Goal: Task Accomplishment & Management: Manage account settings

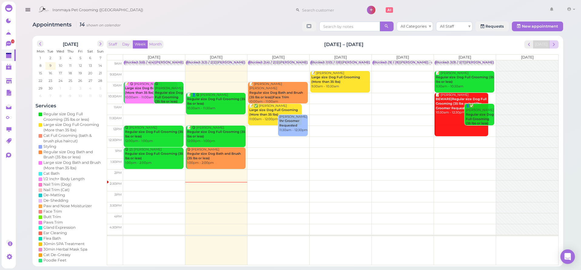
click at [550, 44] on button "next" at bounding box center [553, 44] width 9 height 8
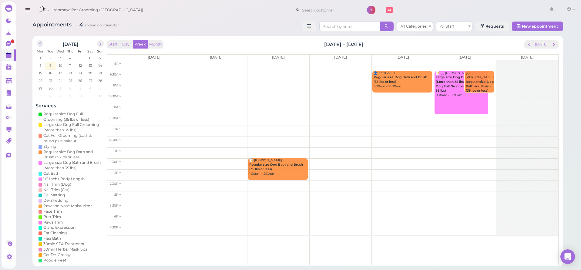
click at [147, 74] on td at bounding box center [340, 76] width 435 height 11
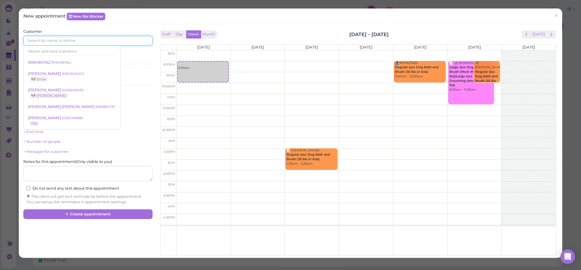
click at [79, 44] on input at bounding box center [87, 41] width 129 height 10
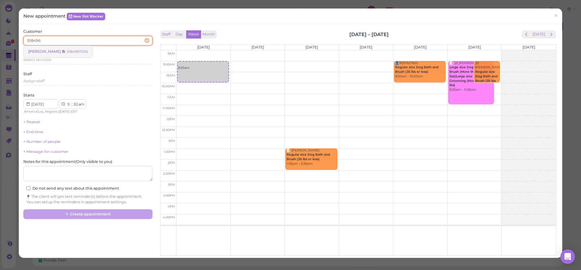
type input "518496"
click at [87, 51] on small "5184967005" at bounding box center [77, 51] width 21 height 4
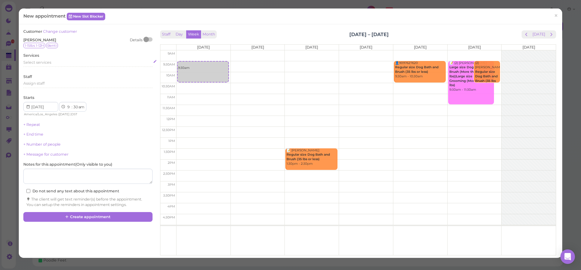
click at [66, 64] on div "Select services" at bounding box center [87, 63] width 129 height 7
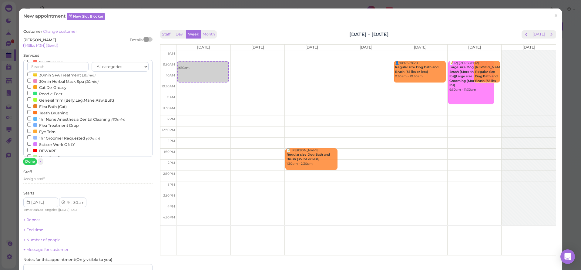
scroll to position [124, 0]
click at [52, 140] on label "1hr Groomer Requested (60min)" at bounding box center [63, 136] width 73 height 6
click at [31, 138] on input "1hr Groomer Requested (60min)" at bounding box center [29, 136] width 4 height 4
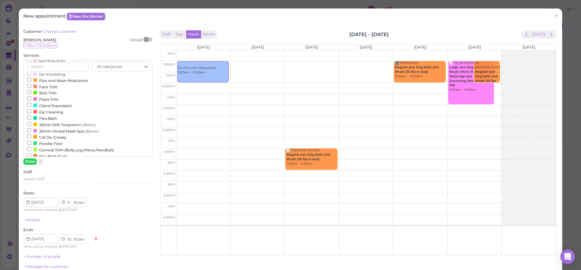
scroll to position [0, 0]
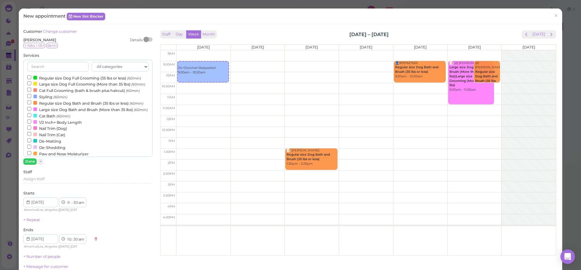
click at [112, 75] on label "Regular size Dog Full Grooming (35 lbs or less) (60min)" at bounding box center [84, 78] width 114 height 6
click at [31, 75] on input "Regular size Dog Full Grooming (35 lbs or less) (60min)" at bounding box center [29, 77] width 4 height 4
select select "11"
click at [32, 161] on button "Done" at bounding box center [29, 161] width 13 height 6
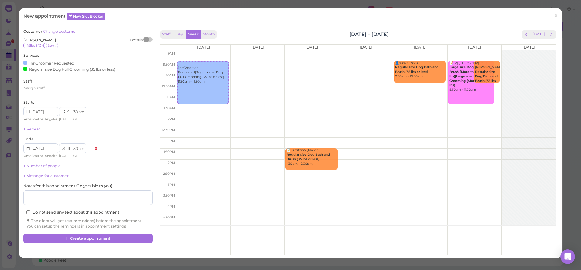
click at [47, 83] on div "Staff Assign staff" at bounding box center [87, 87] width 129 height 17
click at [48, 87] on div "Assign staff" at bounding box center [87, 87] width 129 height 5
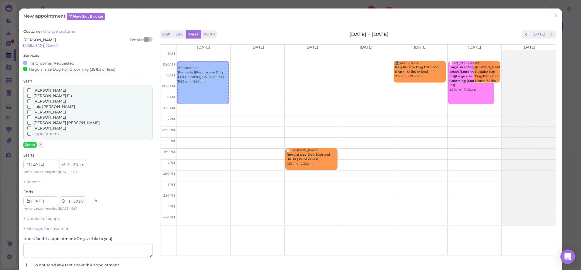
click at [39, 99] on span "[PERSON_NAME]" at bounding box center [49, 101] width 33 height 5
click at [31, 99] on input "[PERSON_NAME]" at bounding box center [29, 101] width 4 height 4
click at [31, 142] on button "Done" at bounding box center [29, 145] width 13 height 6
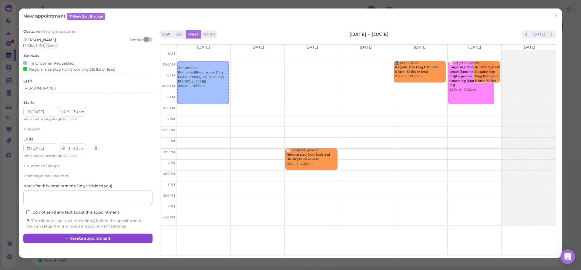
click at [88, 234] on button "Create appointment" at bounding box center [87, 238] width 129 height 10
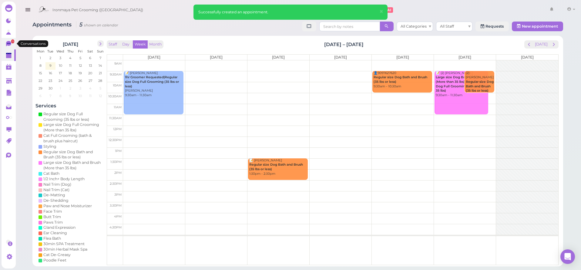
click at [12, 43] on span "1" at bounding box center [12, 41] width 3 height 4
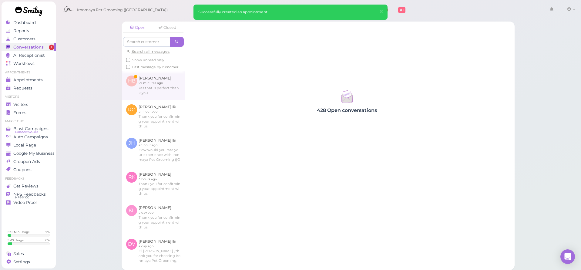
click at [141, 84] on link at bounding box center [153, 85] width 63 height 28
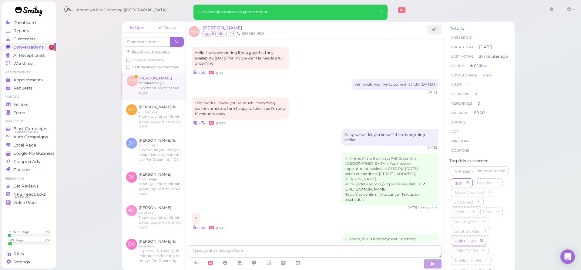
scroll to position [538, 0]
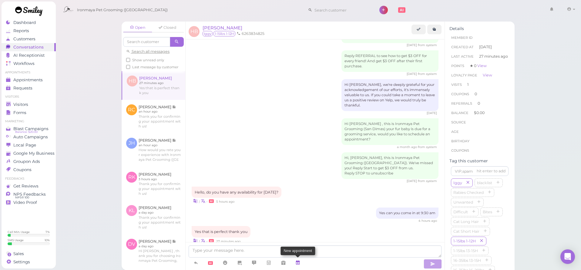
click at [296, 264] on icon at bounding box center [297, 262] width 5 height 6
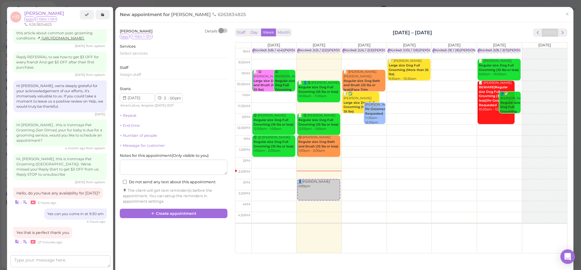
click at [372, 60] on td at bounding box center [409, 64] width 316 height 11
type input "[DATE]"
select select "9"
select select "30"
select select "am"
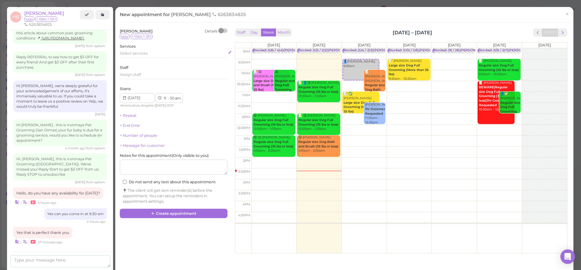
click at [131, 52] on span "Select services" at bounding box center [134, 53] width 28 height 5
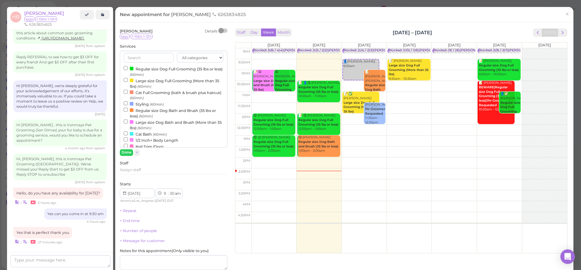
click at [139, 67] on label "Regular size Dog Full Grooming (35 lbs or less) (60min)" at bounding box center [174, 71] width 100 height 12
click at [128, 67] on input "Regular size Dog Full Grooming (35 lbs or less) (60min)" at bounding box center [126, 68] width 4 height 4
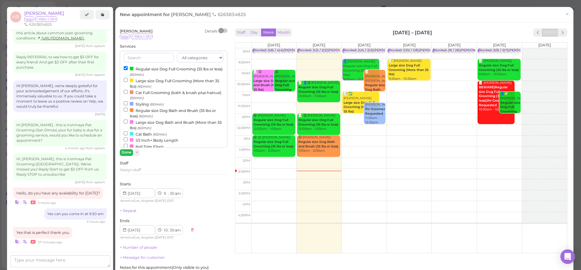
click at [129, 153] on button "Done" at bounding box center [126, 152] width 13 height 6
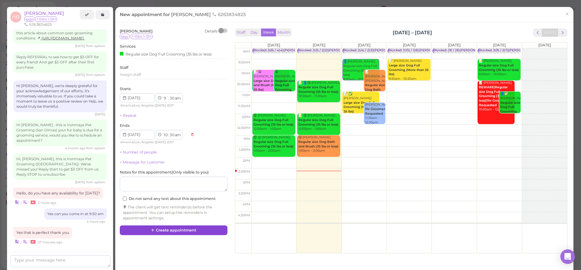
click at [160, 226] on button "Create appointment" at bounding box center [174, 230] width 108 height 10
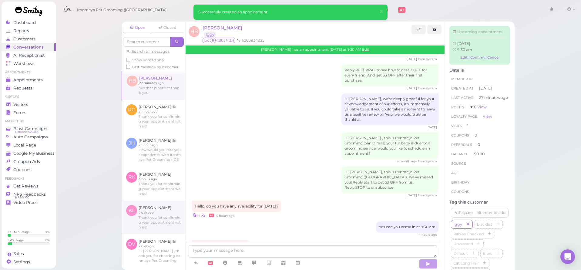
scroll to position [598, 0]
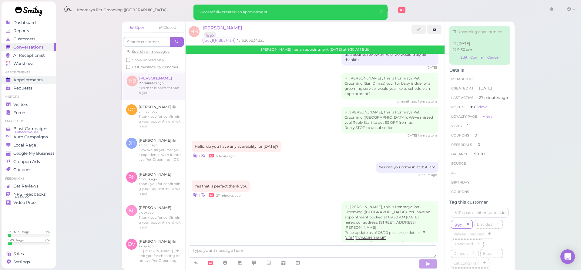
click at [35, 78] on span "Appointments" at bounding box center [27, 79] width 29 height 5
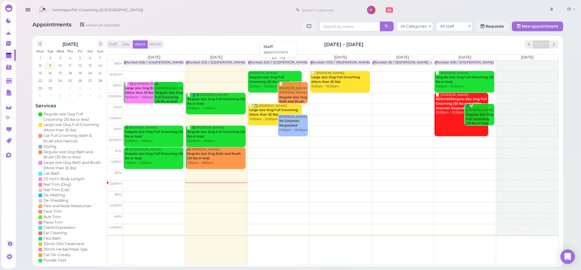
click at [270, 61] on div "Blocked: 2(4) / 2(3)[PERSON_NAME] • appointment" at bounding box center [290, 62] width 82 height 5
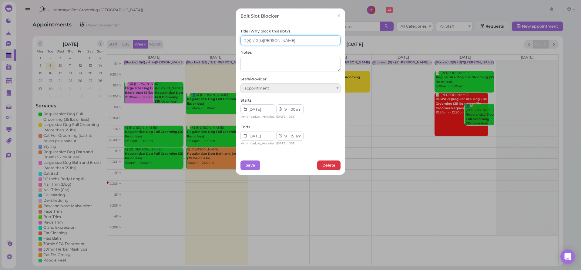
click at [257, 41] on input "2(4) / 2(3)[PERSON_NAME]" at bounding box center [290, 40] width 100 height 10
click at [243, 38] on input "2(4) / 4(3)[PERSON_NAME]" at bounding box center [290, 40] width 100 height 10
type input "4(4) / 4(3)[PERSON_NAME]"
click at [250, 166] on button "Save" at bounding box center [250, 165] width 20 height 10
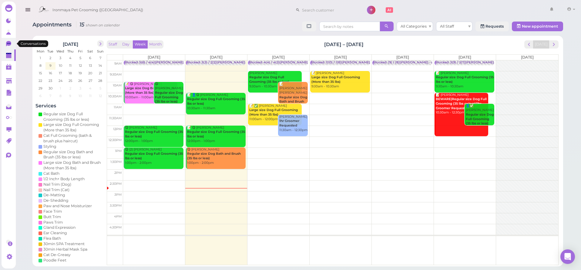
click at [11, 44] on icon at bounding box center [8, 43] width 5 height 5
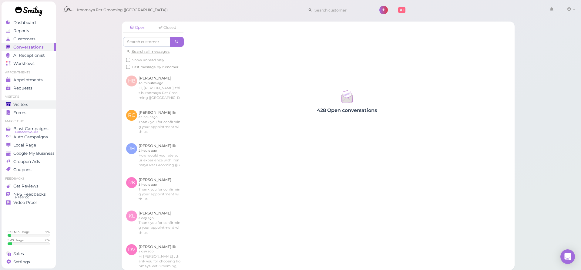
click at [36, 103] on div "Visitors" at bounding box center [28, 104] width 44 height 5
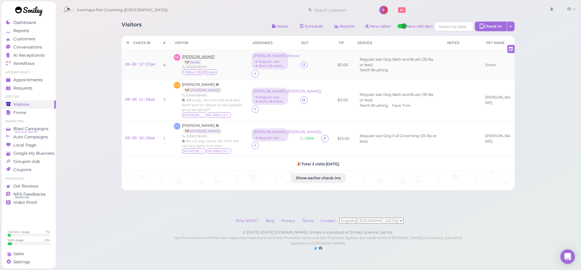
click at [193, 57] on span "[PERSON_NAME]" at bounding box center [198, 56] width 33 height 5
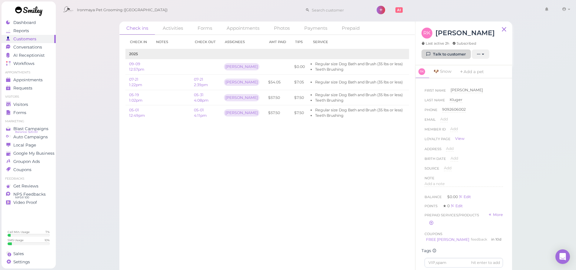
drag, startPoint x: 455, startPoint y: 53, endPoint x: 448, endPoint y: 56, distance: 7.9
click at [454, 53] on link "Talk to customer" at bounding box center [446, 54] width 49 height 10
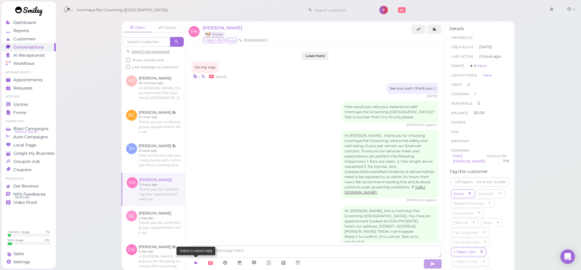
scroll to position [813, 0]
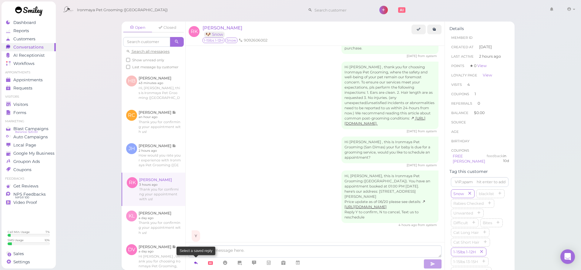
click at [193, 263] on icon at bounding box center [195, 262] width 5 height 6
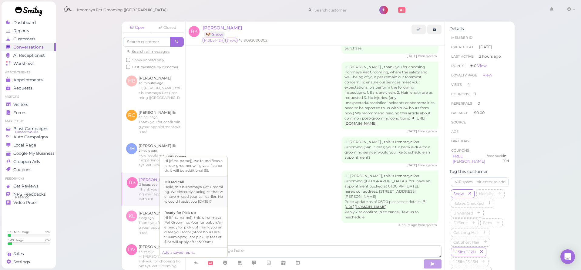
scroll to position [151, 0]
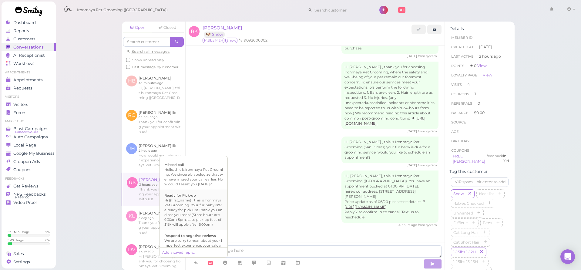
click at [201, 226] on div "Hi {{first_name}}, this is Ironmaya Pet Grooming. Your fur baby is/are ready fo…" at bounding box center [193, 212] width 58 height 29
type textarea "Hi {{first_name}}, this is Ironmaya Pet Grooming. Your fur baby is/are ready fo…"
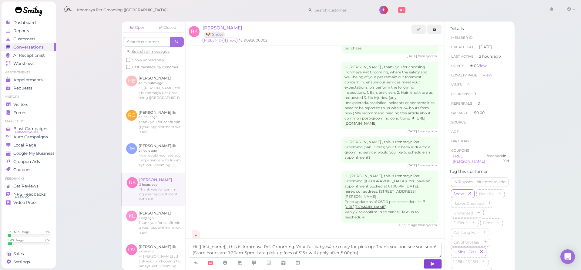
click at [431, 265] on icon "button" at bounding box center [432, 264] width 5 height 6
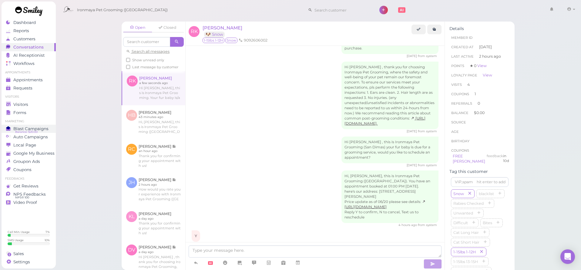
scroll to position [841, 0]
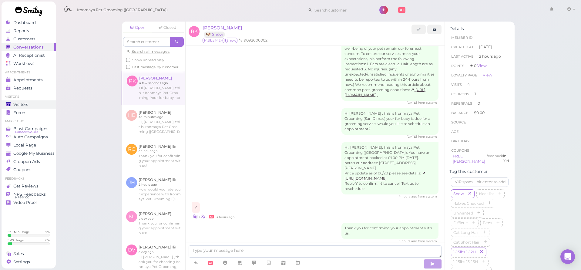
click at [25, 103] on span "Visitors" at bounding box center [20, 104] width 15 height 5
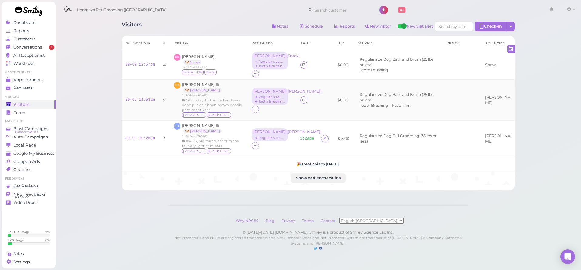
click at [188, 85] on span "[PERSON_NAME]" at bounding box center [199, 84] width 34 height 5
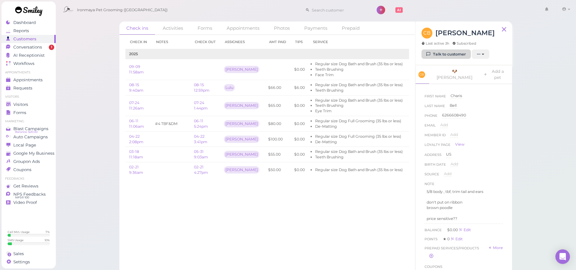
click at [453, 54] on link "Talk to customer" at bounding box center [446, 54] width 49 height 10
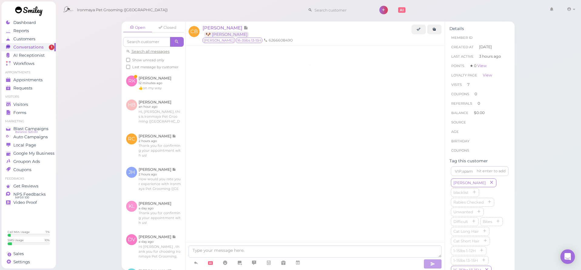
scroll to position [1064, 0]
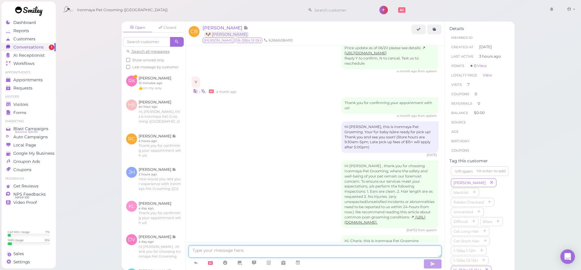
click at [253, 253] on textarea at bounding box center [315, 251] width 253 height 12
type textarea "[PERSON_NAME] will be ready in 20 mins"
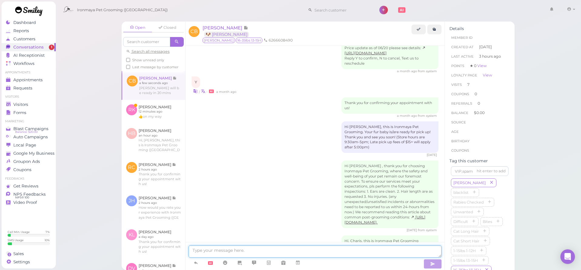
scroll to position [1078, 0]
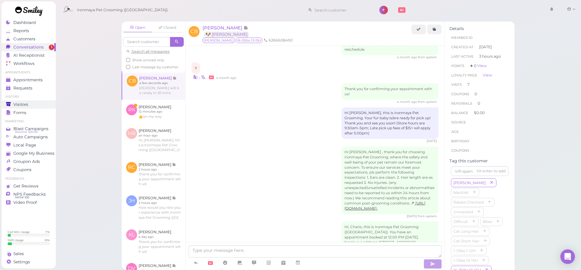
click at [31, 106] on div "Visitors" at bounding box center [28, 104] width 44 height 5
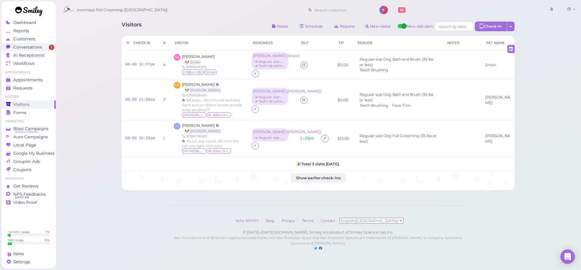
click at [49, 45] on span "1" at bounding box center [51, 47] width 5 height 5
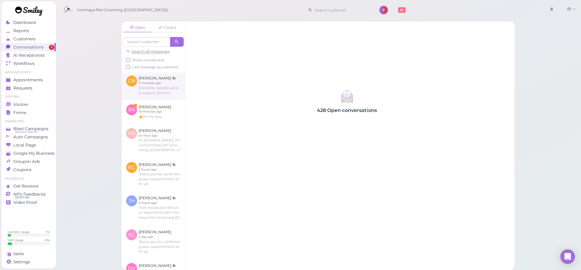
click at [152, 95] on link at bounding box center [153, 85] width 63 height 28
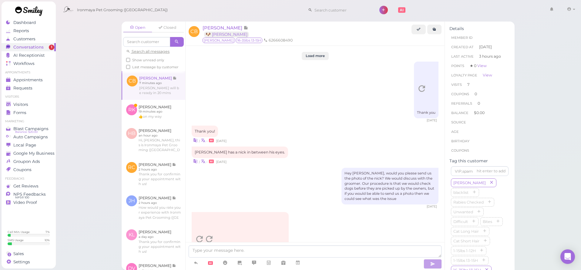
scroll to position [1054, 0]
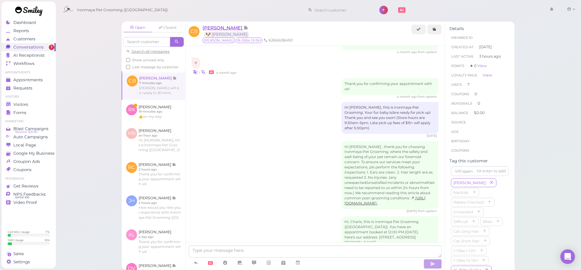
click at [213, 29] on span "[PERSON_NAME]" at bounding box center [222, 28] width 41 height 6
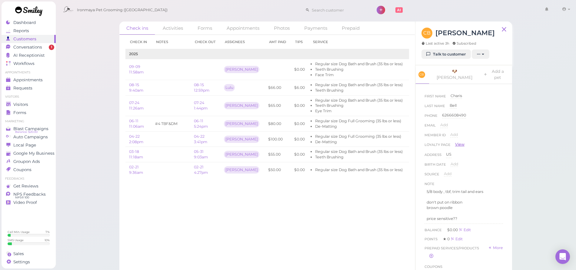
click at [462, 142] on link "View" at bounding box center [459, 144] width 9 height 5
click at [19, 102] on span "Visitors" at bounding box center [20, 104] width 15 height 5
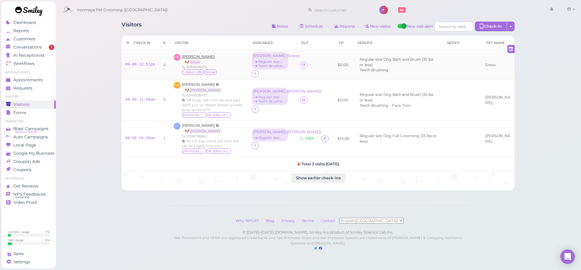
click at [201, 58] on span "[PERSON_NAME]" at bounding box center [198, 56] width 33 height 5
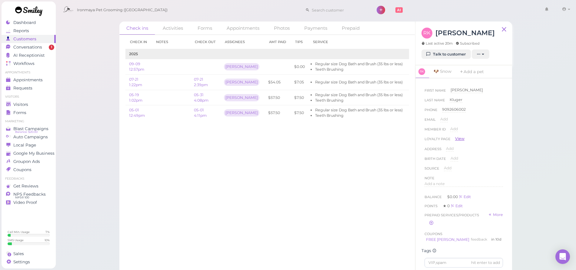
click at [461, 138] on link "View" at bounding box center [459, 138] width 9 height 5
click at [38, 107] on link "Visitors" at bounding box center [29, 104] width 54 height 8
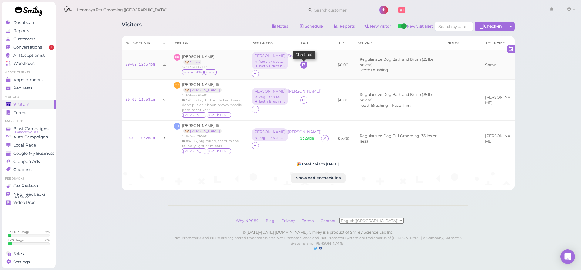
click at [302, 64] on icon at bounding box center [304, 64] width 4 height 5
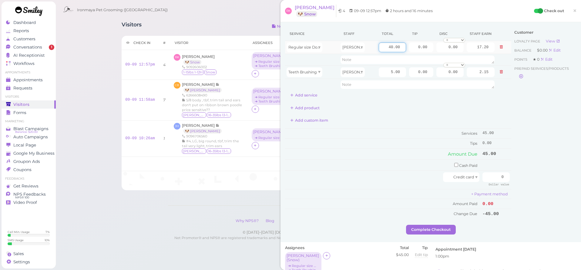
click at [382, 46] on input "40.00" at bounding box center [392, 47] width 27 height 10
type input "45"
type input "19.35"
click at [411, 48] on input "0.00" at bounding box center [421, 47] width 24 height 10
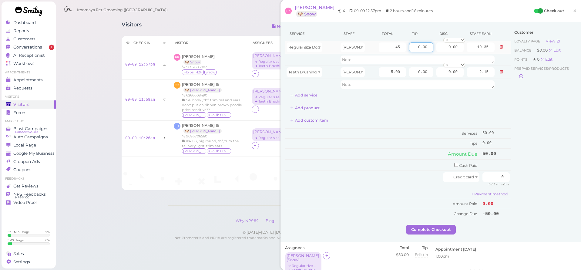
click at [417, 48] on input "0.00" at bounding box center [421, 47] width 24 height 10
type input "6.4"
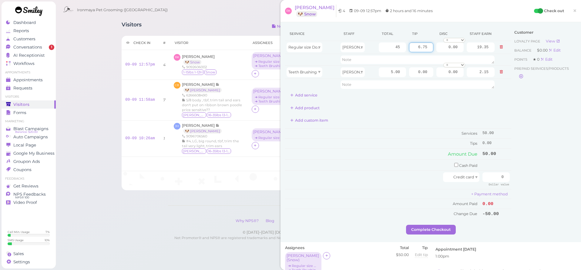
type input "6.75"
click at [480, 96] on div "Service Staff Total Tip Disc Staff earn Regular size Dog Bath and Brush (35 lbs…" at bounding box center [398, 63] width 226 height 73
click at [486, 173] on input "0" at bounding box center [495, 177] width 27 height 10
click at [486, 172] on input "0" at bounding box center [495, 177] width 27 height 10
drag, startPoint x: 491, startPoint y: 176, endPoint x: 496, endPoint y: 176, distance: 4.9
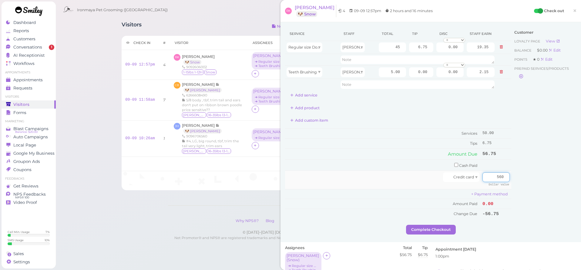
click at [496, 176] on input "560" at bounding box center [495, 177] width 27 height 10
drag, startPoint x: 491, startPoint y: 174, endPoint x: 502, endPoint y: 173, distance: 11.0
click at [502, 173] on input "560" at bounding box center [495, 177] width 27 height 10
type input "5"
click at [443, 74] on input "0.00" at bounding box center [449, 72] width 27 height 10
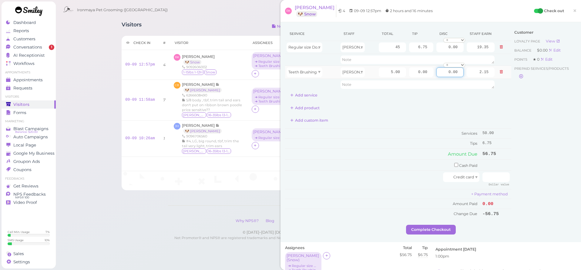
click at [443, 74] on input "0.00" at bounding box center [449, 72] width 27 height 10
type input "5.00"
click at [371, 84] on textarea at bounding box center [417, 84] width 154 height 8
type textarea "coupon"
click at [539, 107] on div "Customer Loyalty page View Balance $0.00 Edit Points ★ 0 Edit Prepaid services/…" at bounding box center [543, 126] width 65 height 198
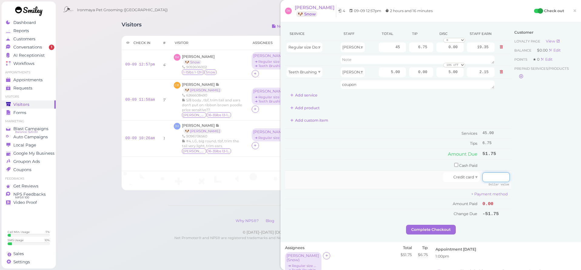
click at [490, 172] on input "number" at bounding box center [495, 177] width 27 height 10
type input "51.75"
click at [529, 154] on div "Customer Loyalty page View Balance $0.00 Edit Points ★ 0 Edit Prepaid services/…" at bounding box center [543, 126] width 65 height 198
click at [438, 226] on button "Complete Checkout" at bounding box center [431, 230] width 50 height 10
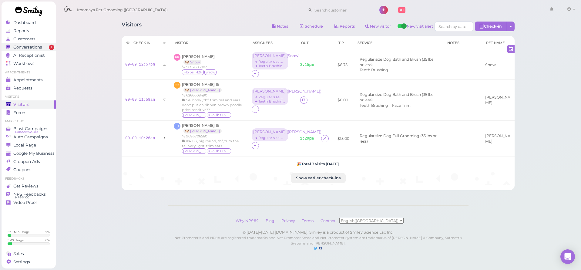
click at [34, 49] on span "Conversations" at bounding box center [27, 47] width 29 height 5
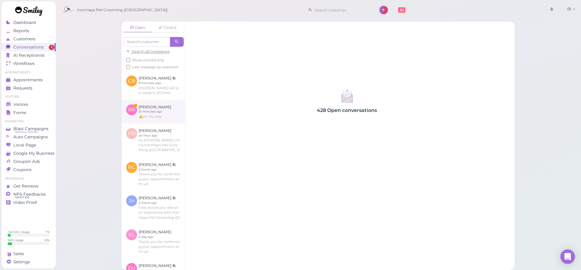
click at [146, 116] on link at bounding box center [153, 112] width 63 height 24
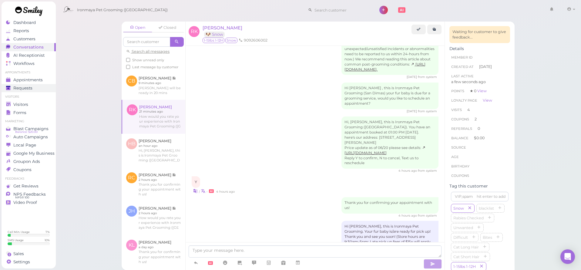
scroll to position [855, 0]
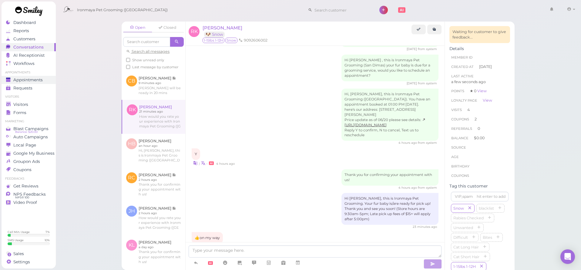
click at [28, 80] on span "Appointments" at bounding box center [27, 79] width 29 height 5
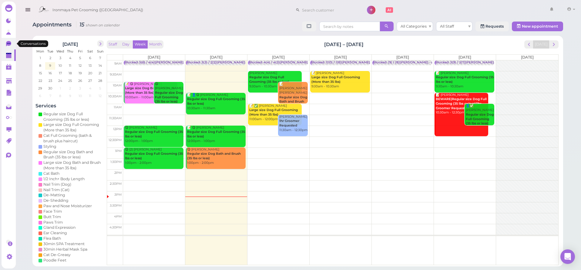
click at [6, 40] on link "0" at bounding box center [9, 44] width 14 height 12
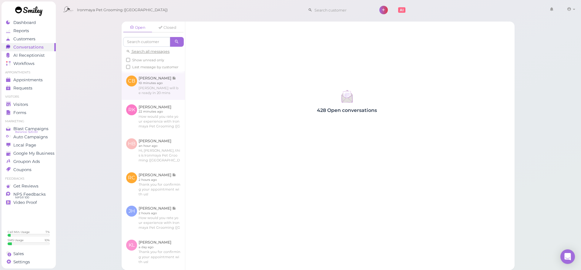
click at [162, 99] on link at bounding box center [153, 85] width 63 height 28
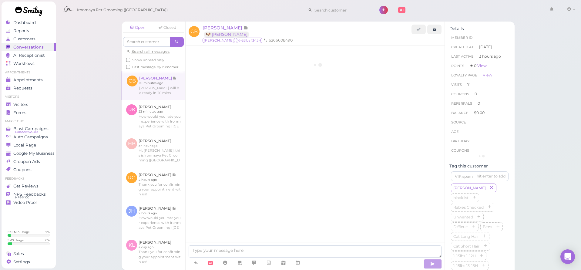
scroll to position [1054, 0]
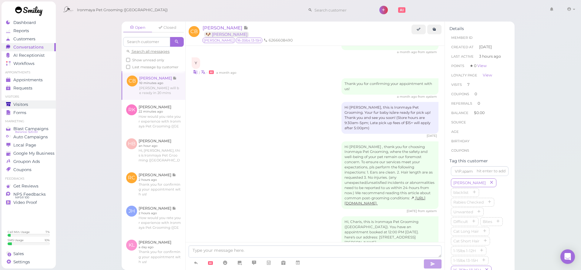
click at [26, 103] on span "Visitors" at bounding box center [20, 104] width 15 height 5
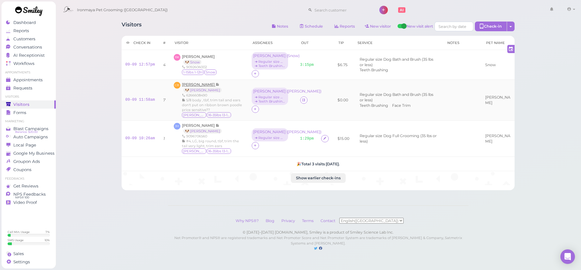
click at [194, 85] on span "[PERSON_NAME]" at bounding box center [199, 84] width 34 height 5
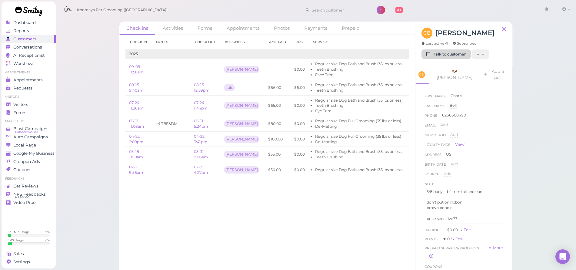
click at [442, 57] on link "Talk to customer" at bounding box center [446, 54] width 49 height 10
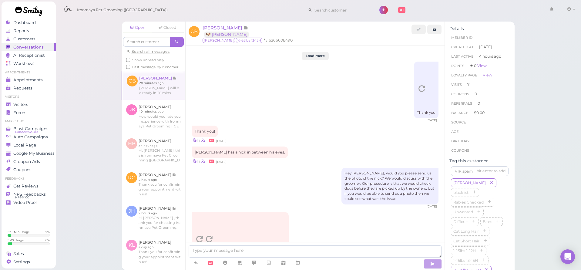
scroll to position [1054, 0]
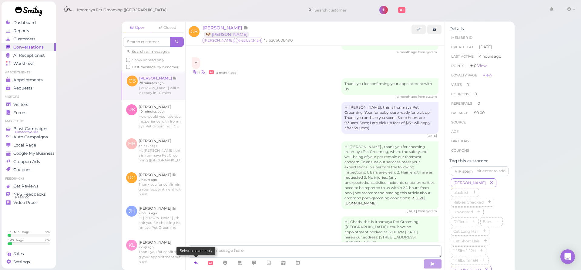
click at [196, 260] on icon at bounding box center [195, 262] width 5 height 6
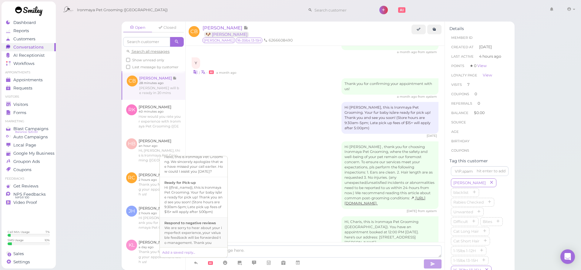
scroll to position [202, 0]
click at [202, 175] on div "Hi {{first_name}}, this is Ironmaya Pet Grooming. Your fur baby is/are ready fo…" at bounding box center [193, 160] width 58 height 29
type textarea "Hi {{first_name}}, this is Ironmaya Pet Grooming. Your fur baby is/are ready fo…"
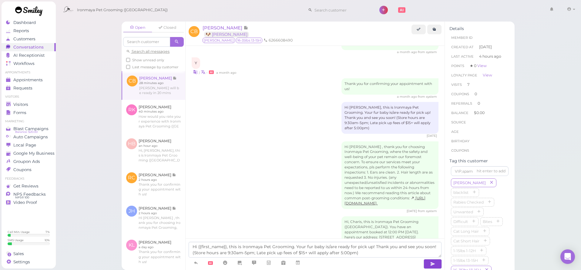
click at [430, 266] on icon "button" at bounding box center [432, 264] width 5 height 6
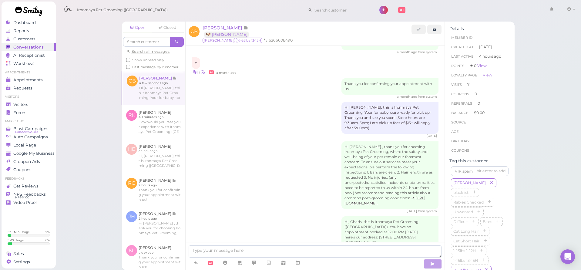
scroll to position [1083, 0]
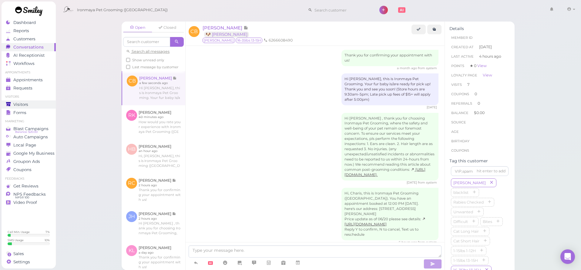
click at [14, 103] on span "Visitors" at bounding box center [20, 104] width 15 height 5
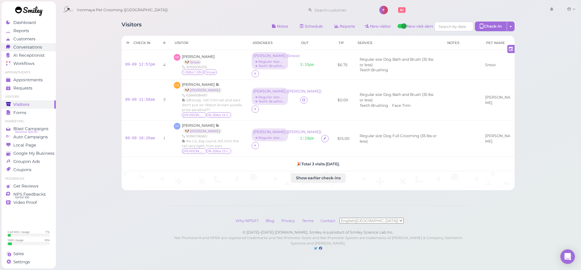
click at [30, 47] on span "Conversations" at bounding box center [27, 47] width 29 height 5
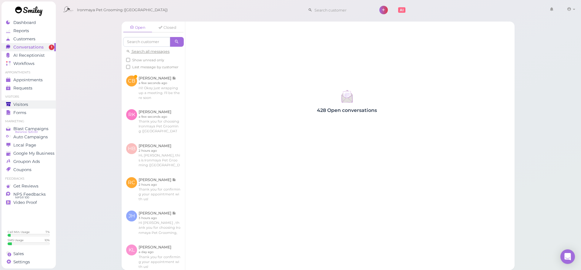
click at [38, 102] on div "Visitors" at bounding box center [28, 104] width 44 height 5
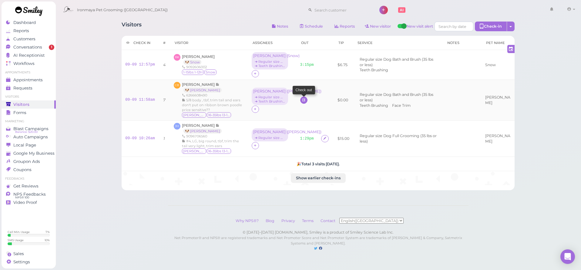
click at [300, 99] on link at bounding box center [303, 99] width 7 height 7
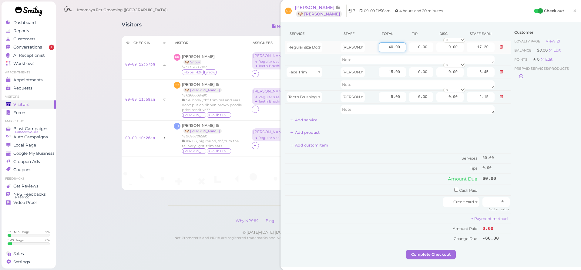
click at [383, 47] on input "40.00" at bounding box center [392, 47] width 27 height 10
type input "55"
type input "23.65"
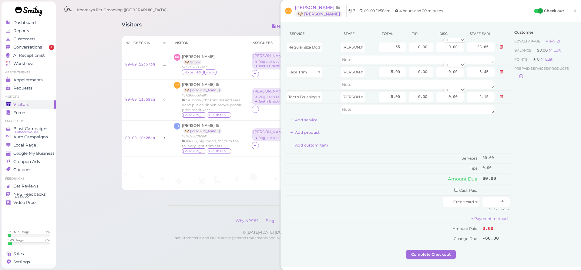
click at [492, 131] on div "Add product" at bounding box center [398, 133] width 226 height 10
click at [409, 47] on input "0.00" at bounding box center [421, 47] width 24 height 10
type input "7.5"
click at [511, 117] on div "Customer Loyalty page View Balance $0.00 Edit Points ★ 0 Edit Prepaid services/…" at bounding box center [543, 138] width 65 height 223
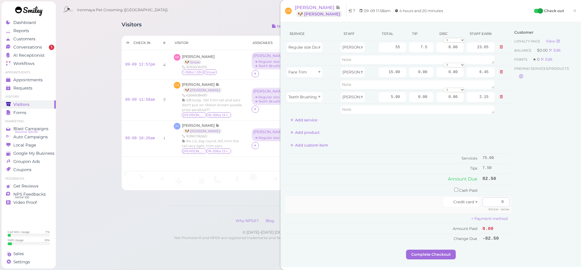
drag, startPoint x: 493, startPoint y: 206, endPoint x: 491, endPoint y: 200, distance: 5.8
click at [492, 207] on div "Dollar value" at bounding box center [497, 209] width 24 height 5
click at [492, 198] on input "0" at bounding box center [495, 202] width 27 height 10
click at [493, 198] on input "0" at bounding box center [495, 202] width 27 height 10
type input "82.50"
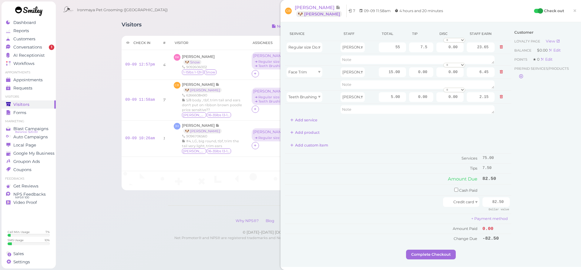
click at [531, 189] on div "Customer Loyalty page View Balance $0.00 Edit Points ★ 0 Edit Prepaid services/…" at bounding box center [543, 138] width 65 height 223
click at [514, 196] on div "Customer Loyalty page View Balance $0.00 Edit Points ★ 0 Edit Prepaid services/…" at bounding box center [543, 138] width 65 height 223
click at [448, 249] on button "Complete Checkout" at bounding box center [431, 254] width 50 height 10
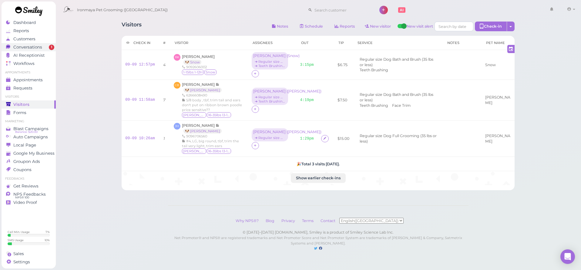
click at [38, 43] on link "Conversations 1" at bounding box center [29, 47] width 54 height 8
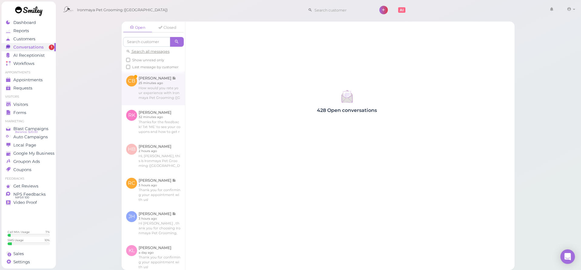
drag, startPoint x: 163, startPoint y: 91, endPoint x: 168, endPoint y: 103, distance: 13.6
click at [163, 91] on link at bounding box center [153, 88] width 63 height 34
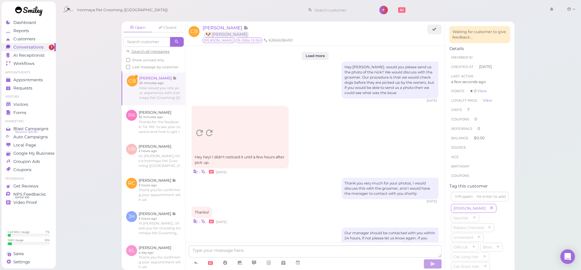
scroll to position [1036, 0]
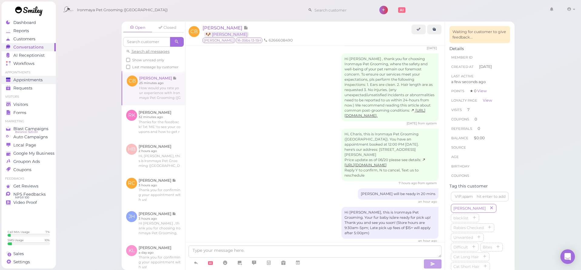
click at [40, 79] on span "Appointments" at bounding box center [27, 79] width 29 height 5
